Goal: Navigation & Orientation: Find specific page/section

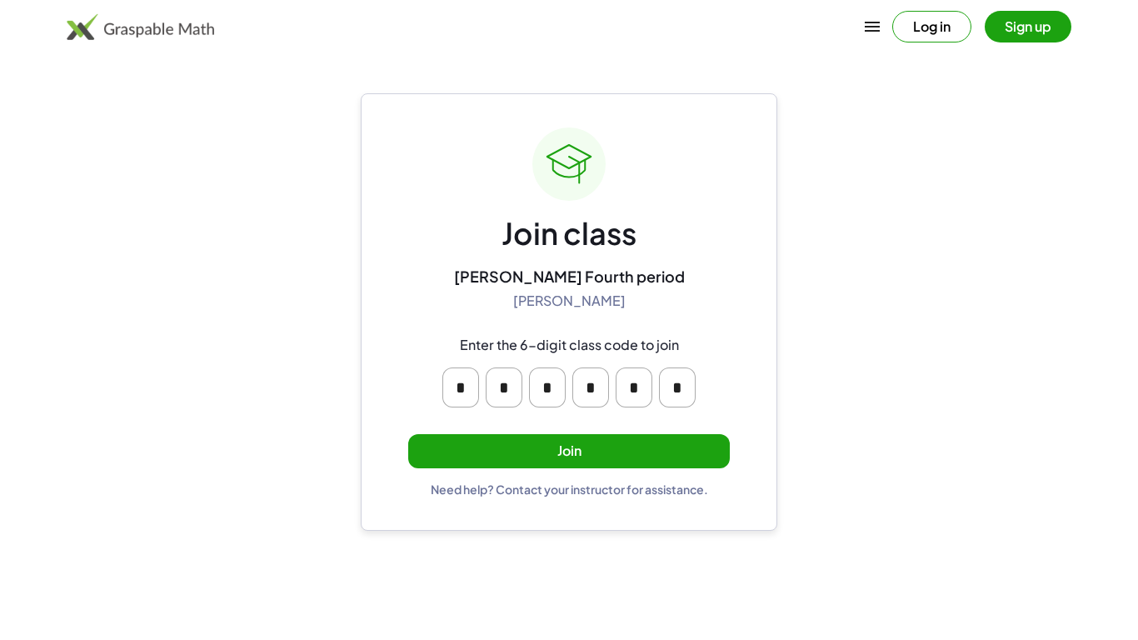
click at [547, 462] on button "Join" at bounding box center [569, 451] width 322 height 34
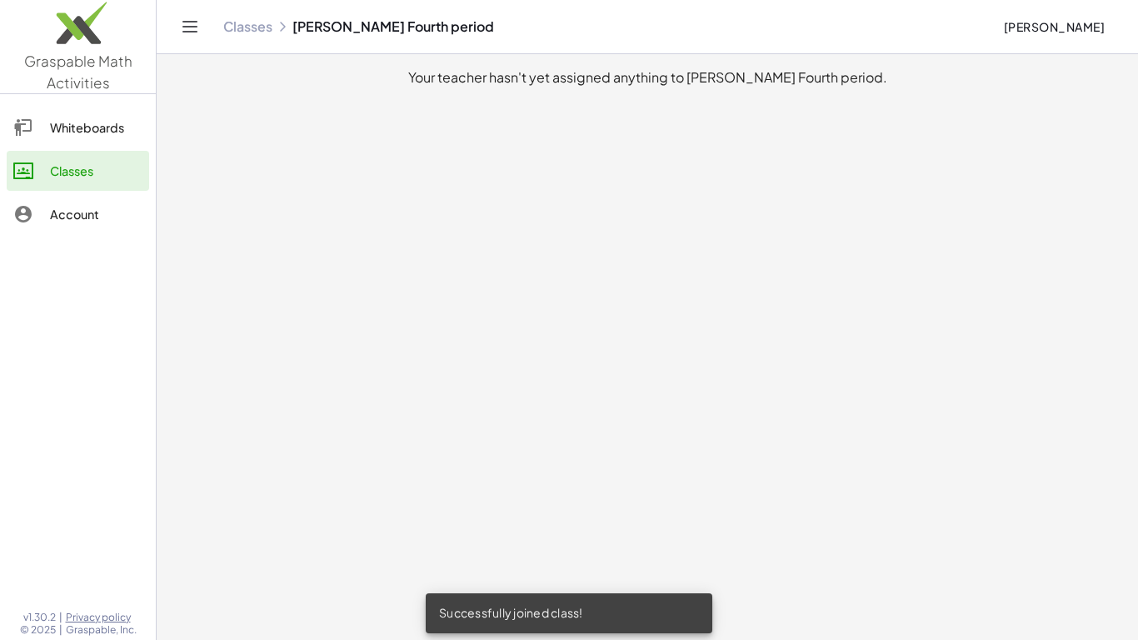
click at [106, 121] on div "Whiteboards" at bounding box center [96, 127] width 92 height 20
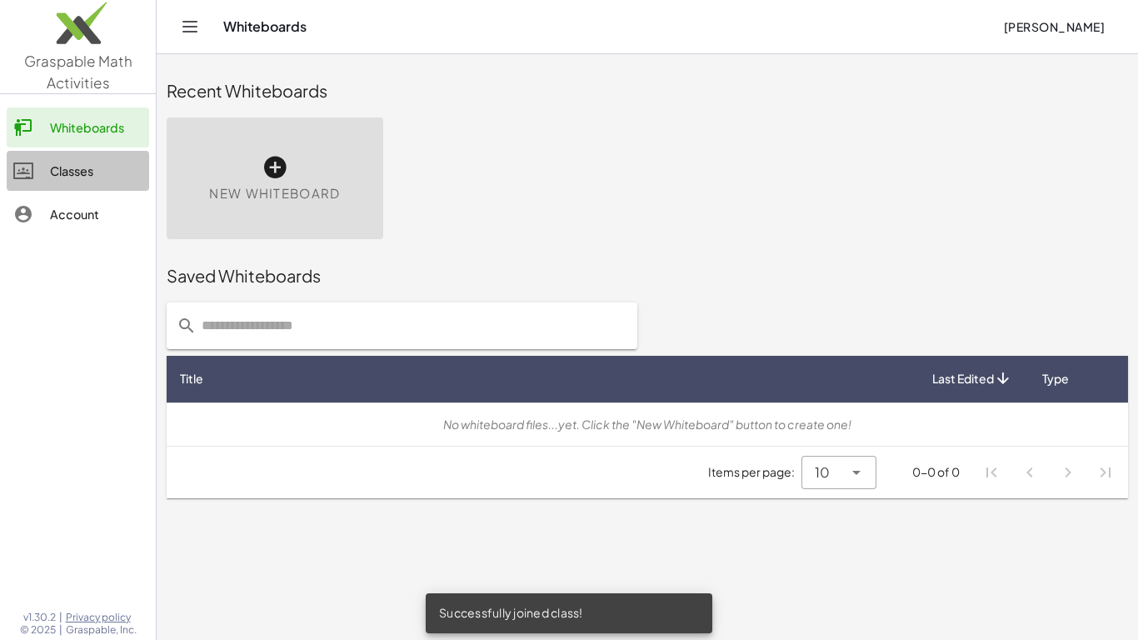
click at [89, 177] on div "Classes" at bounding box center [96, 171] width 92 height 20
